Goal: Task Accomplishment & Management: Complete application form

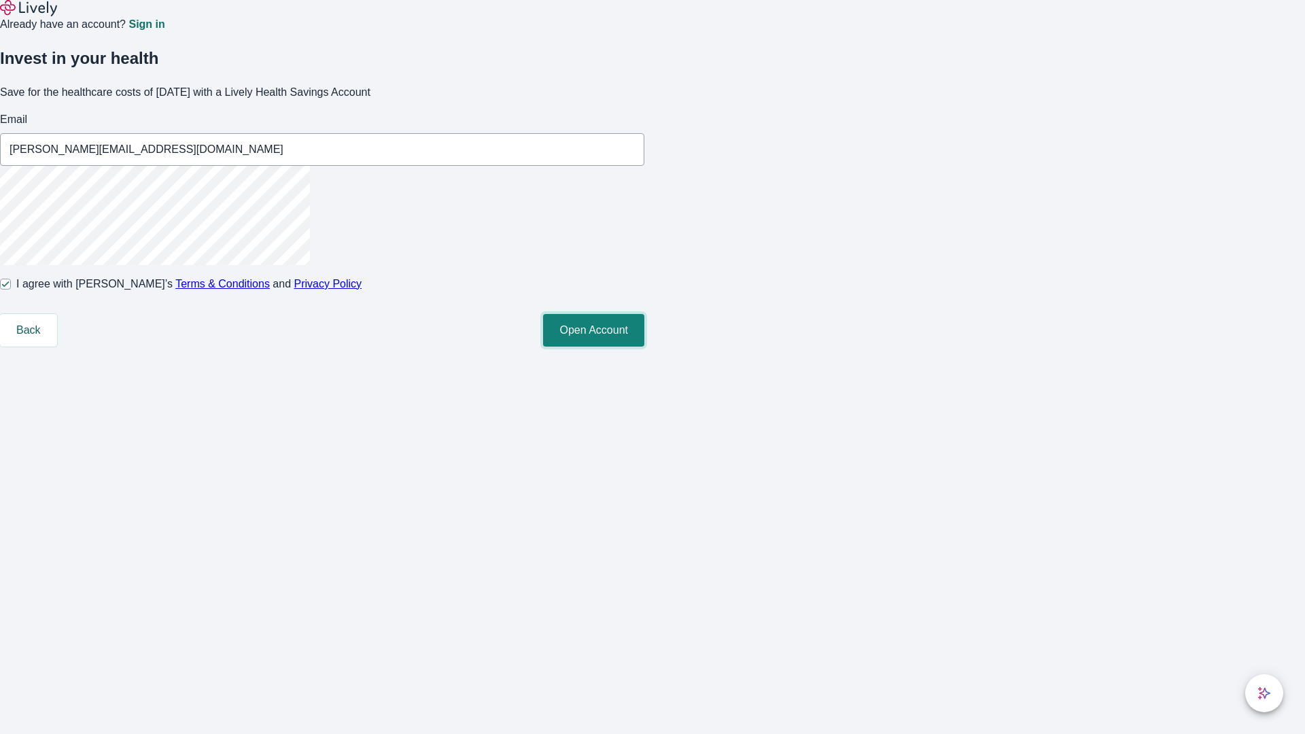
click at [644, 347] on button "Open Account" at bounding box center [593, 330] width 101 height 33
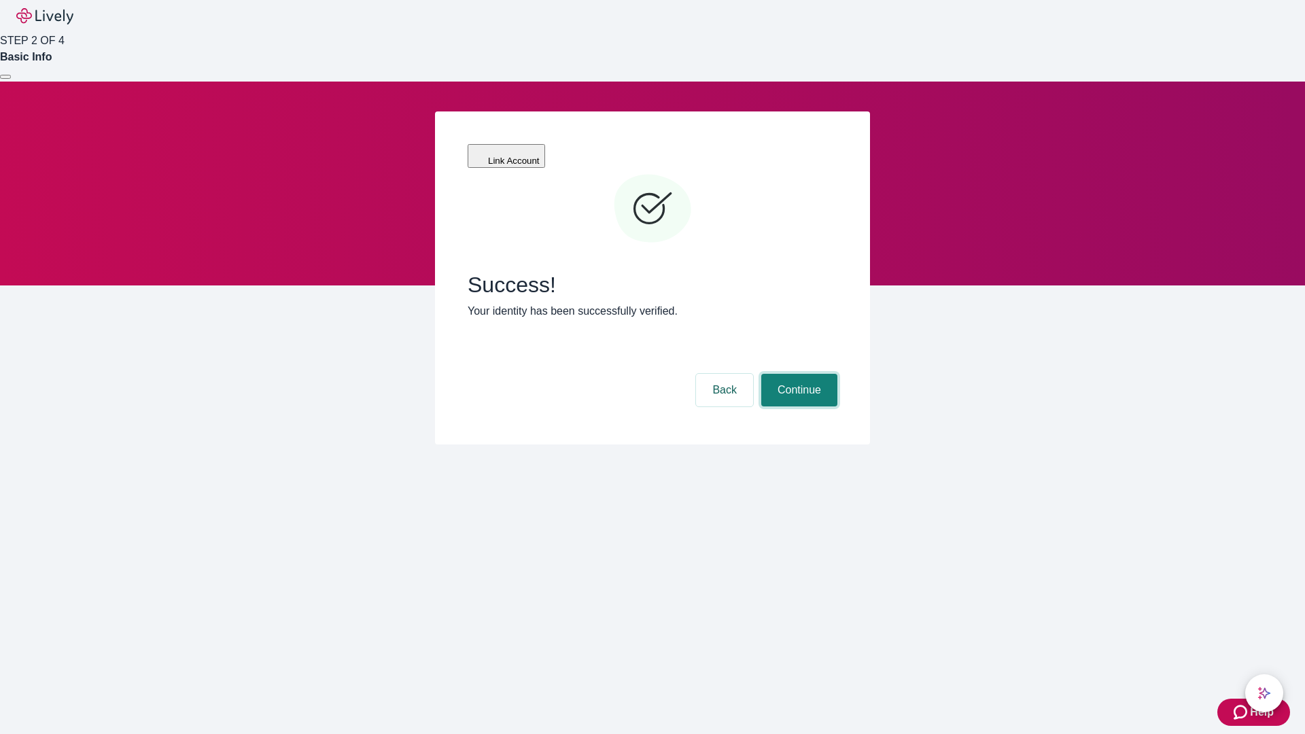
click at [797, 374] on button "Continue" at bounding box center [799, 390] width 76 height 33
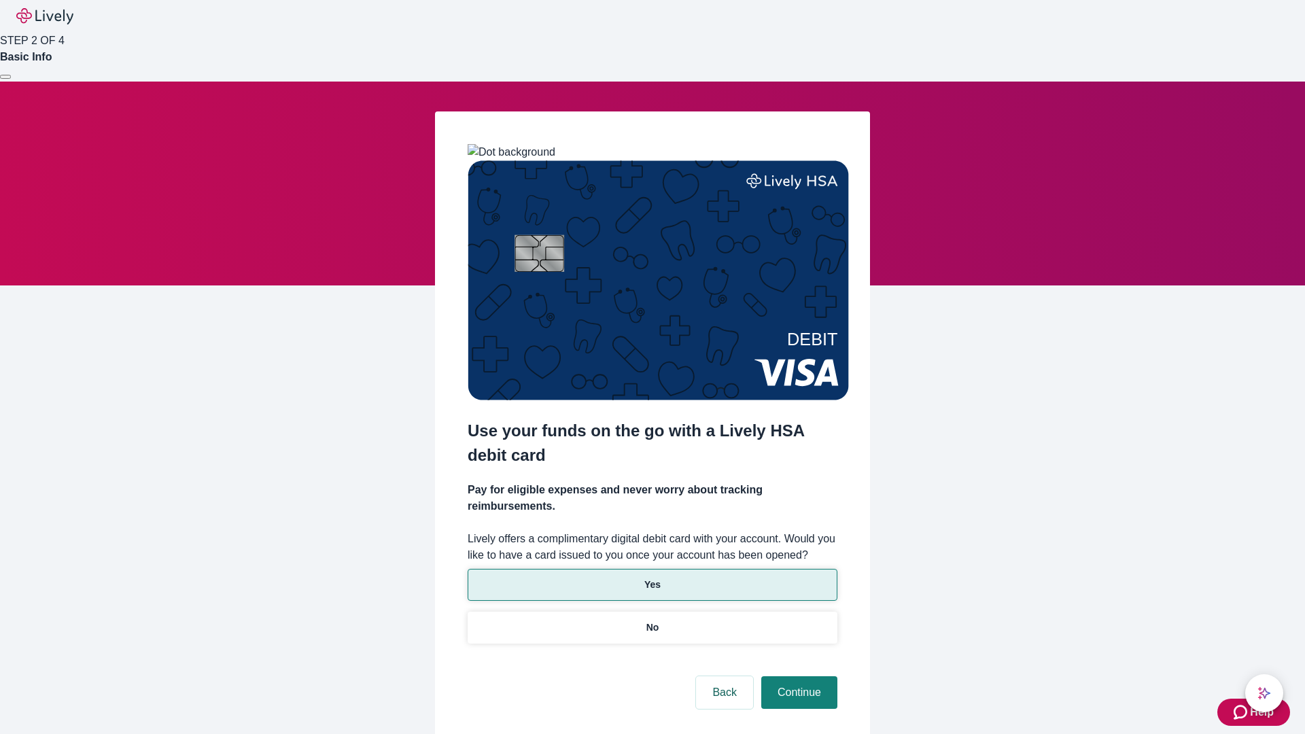
click at [652, 578] on p "Yes" at bounding box center [652, 585] width 16 height 14
click at [797, 676] on button "Continue" at bounding box center [799, 692] width 76 height 33
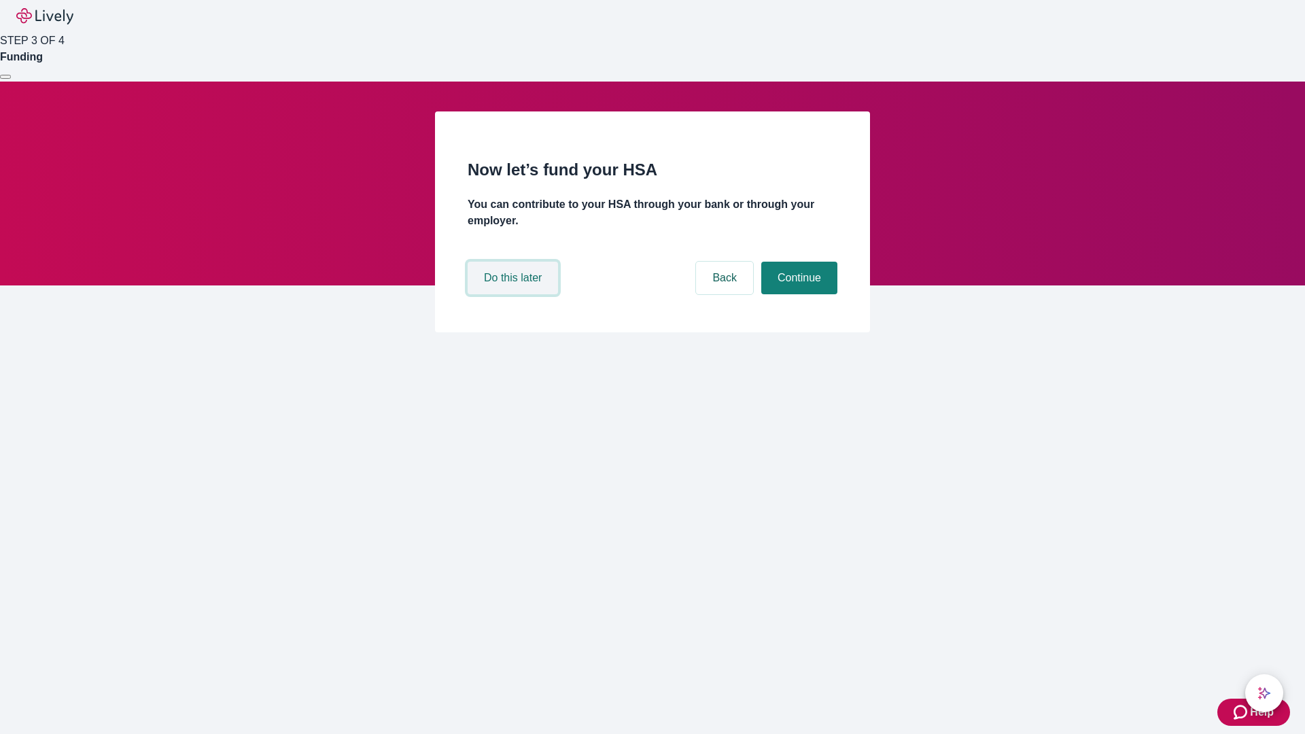
click at [515, 294] on button "Do this later" at bounding box center [513, 278] width 90 height 33
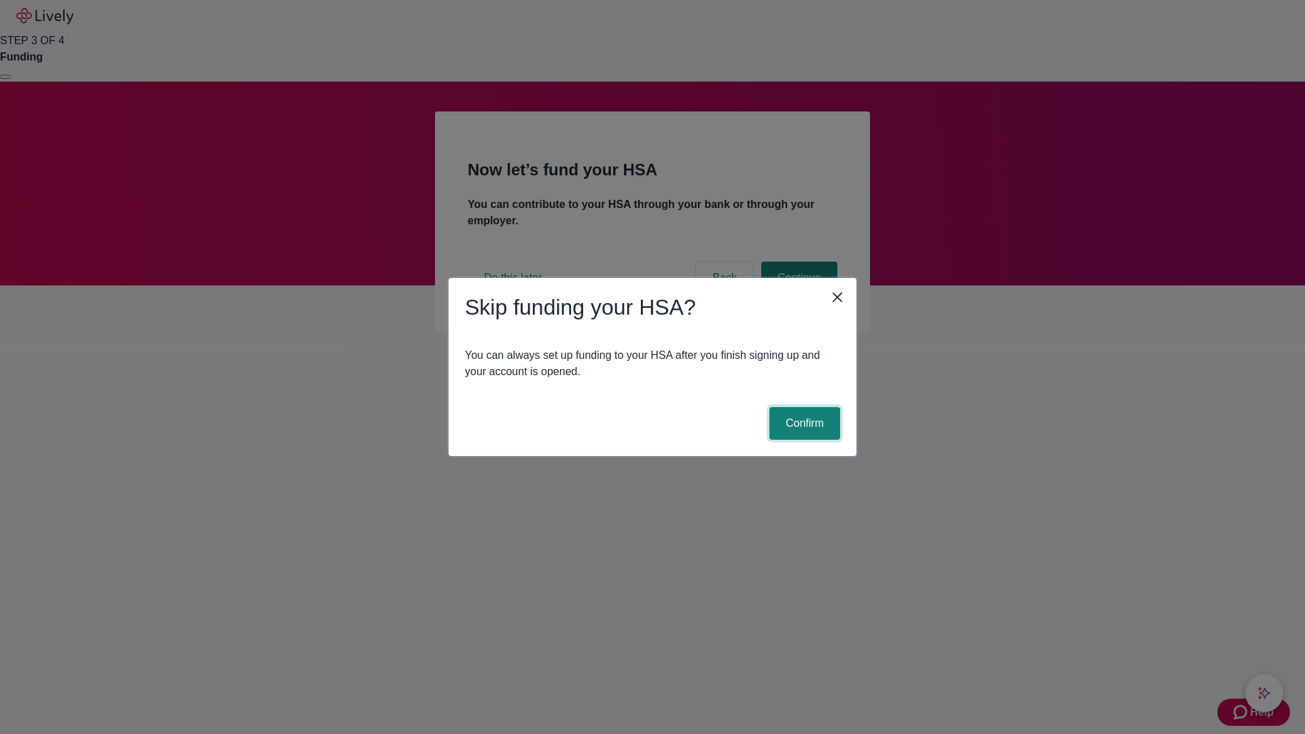
click at [803, 424] on button "Confirm" at bounding box center [805, 423] width 71 height 33
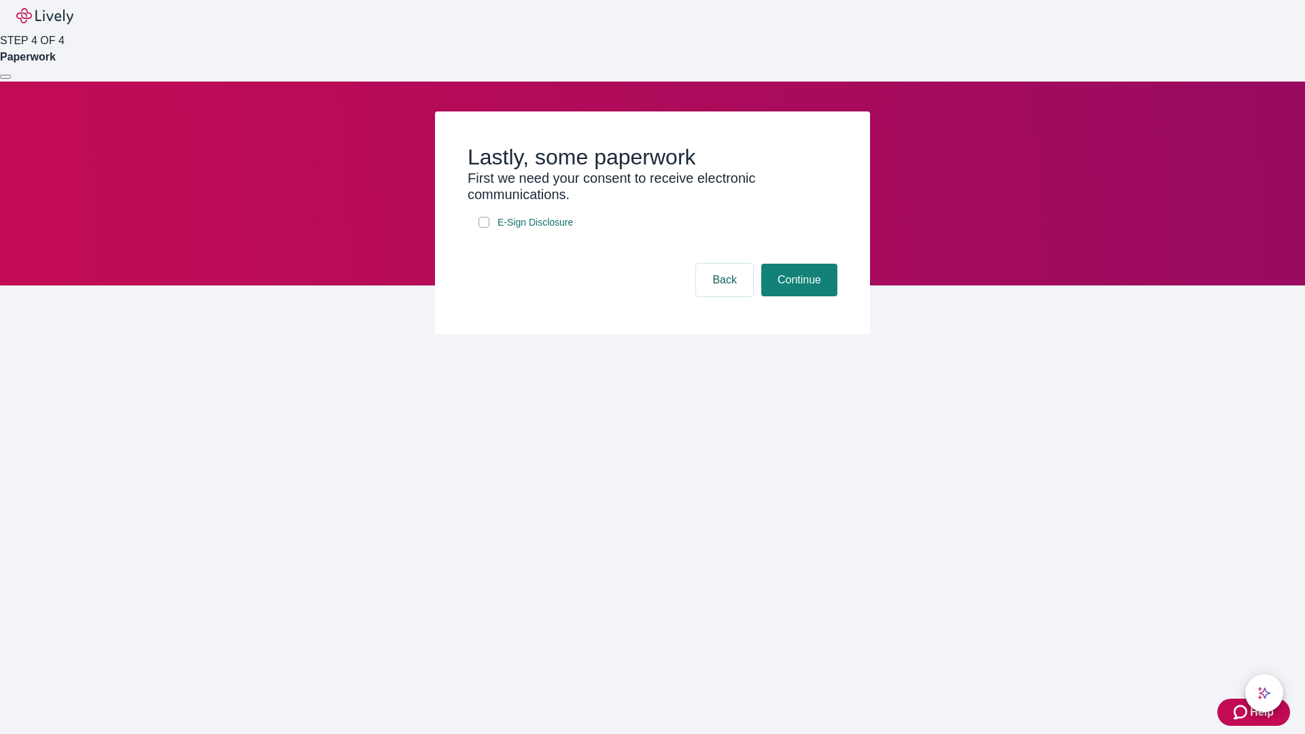
click at [484, 228] on input "E-Sign Disclosure" at bounding box center [484, 222] width 11 height 11
checkbox input "true"
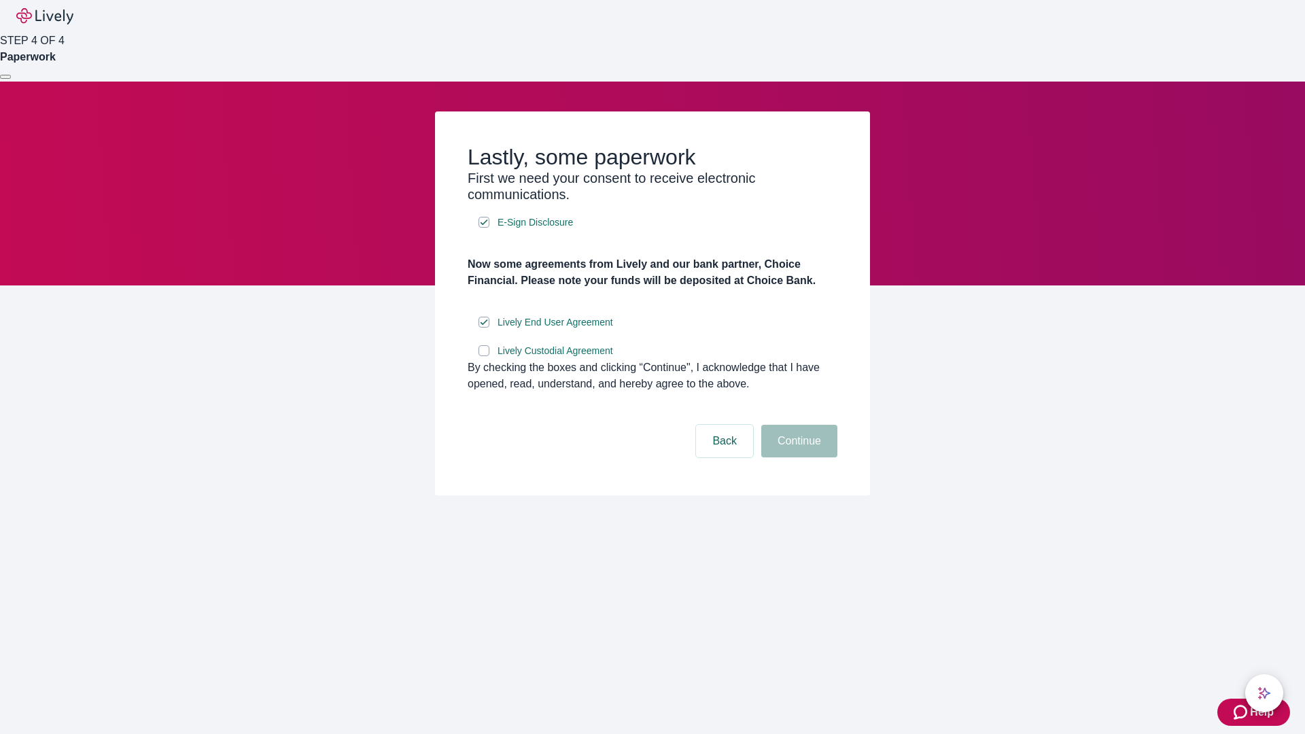
click at [484, 356] on input "Lively Custodial Agreement" at bounding box center [484, 350] width 11 height 11
checkbox input "true"
click at [797, 458] on button "Continue" at bounding box center [799, 441] width 76 height 33
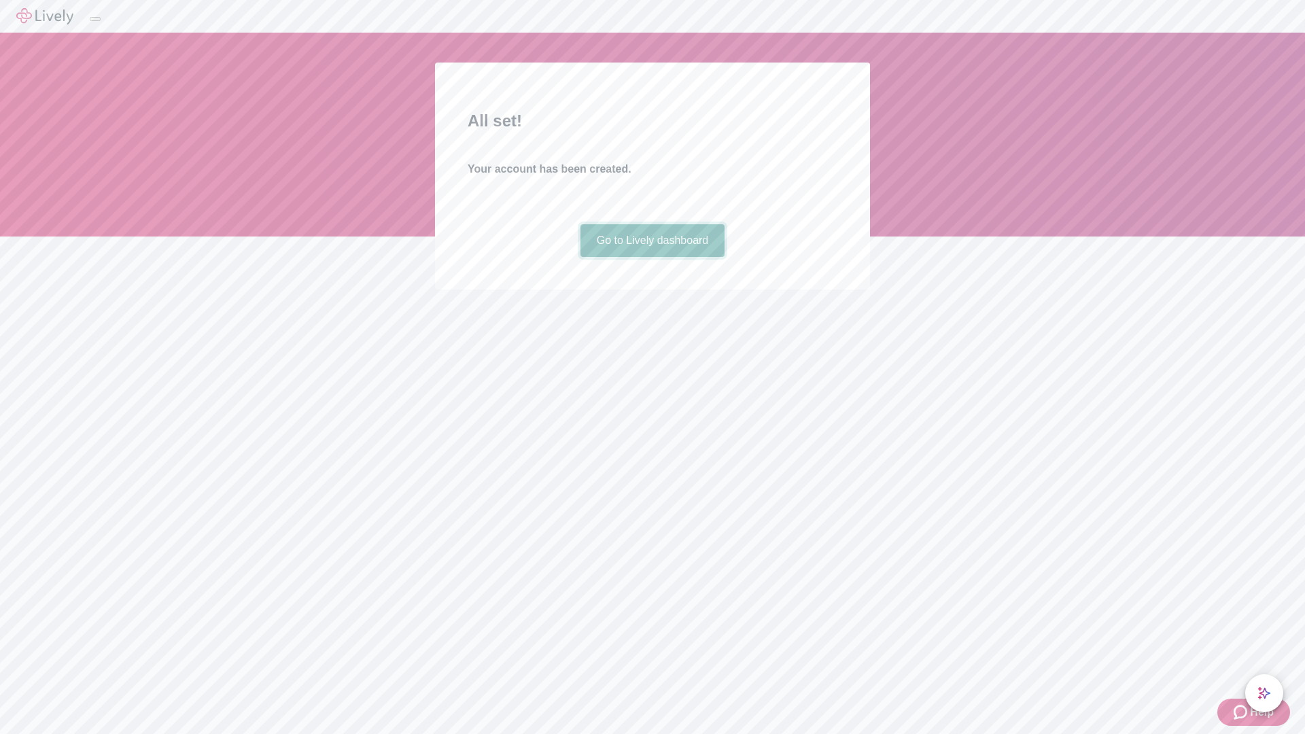
click at [652, 257] on link "Go to Lively dashboard" at bounding box center [653, 240] width 145 height 33
